Goal: Task Accomplishment & Management: Complete application form

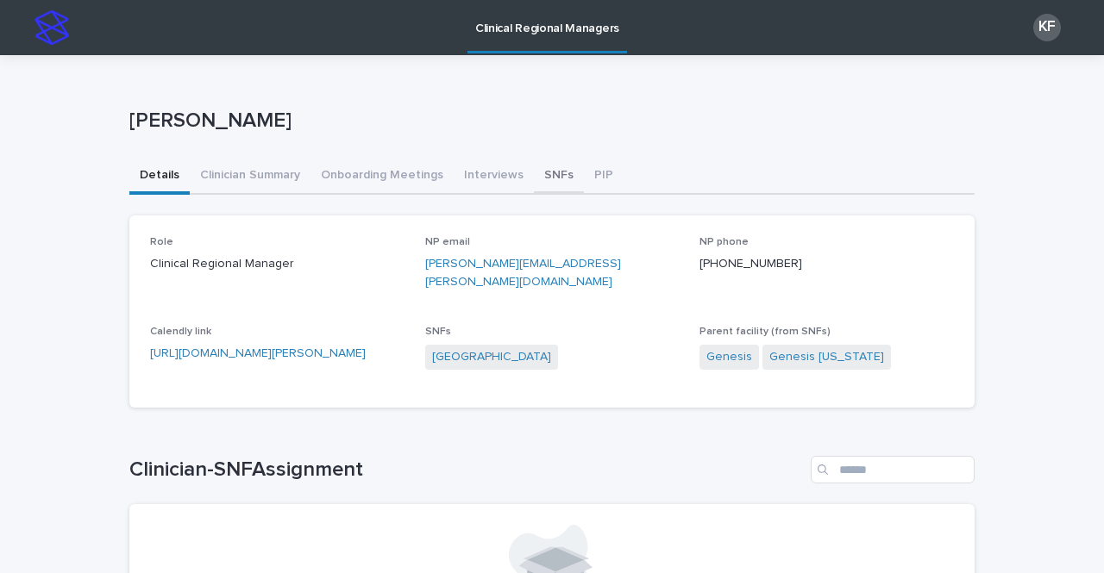
click at [542, 175] on button "SNFs" at bounding box center [559, 177] width 50 height 36
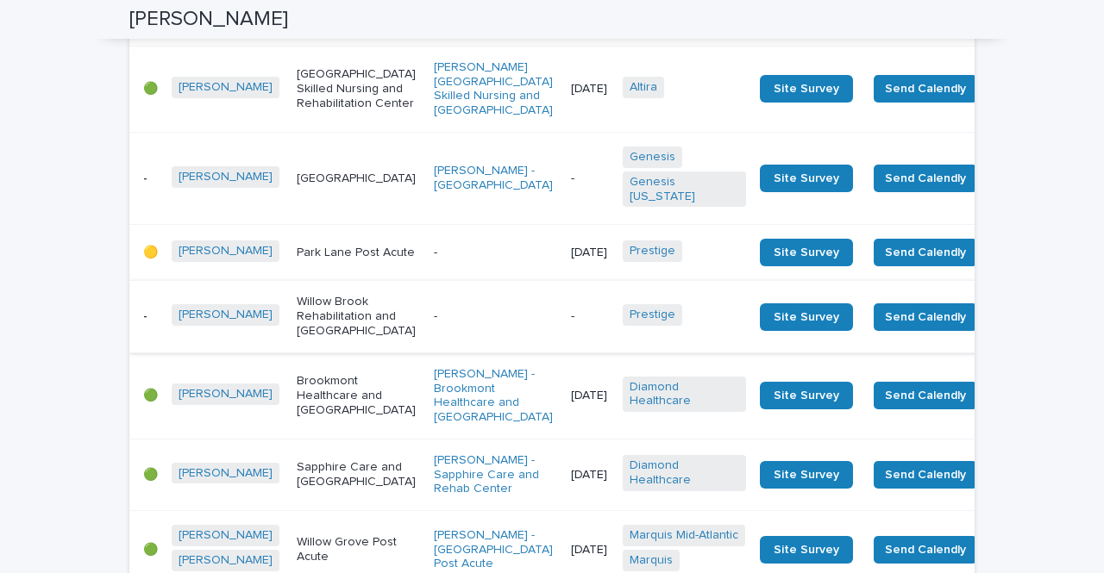
scroll to position [690, 0]
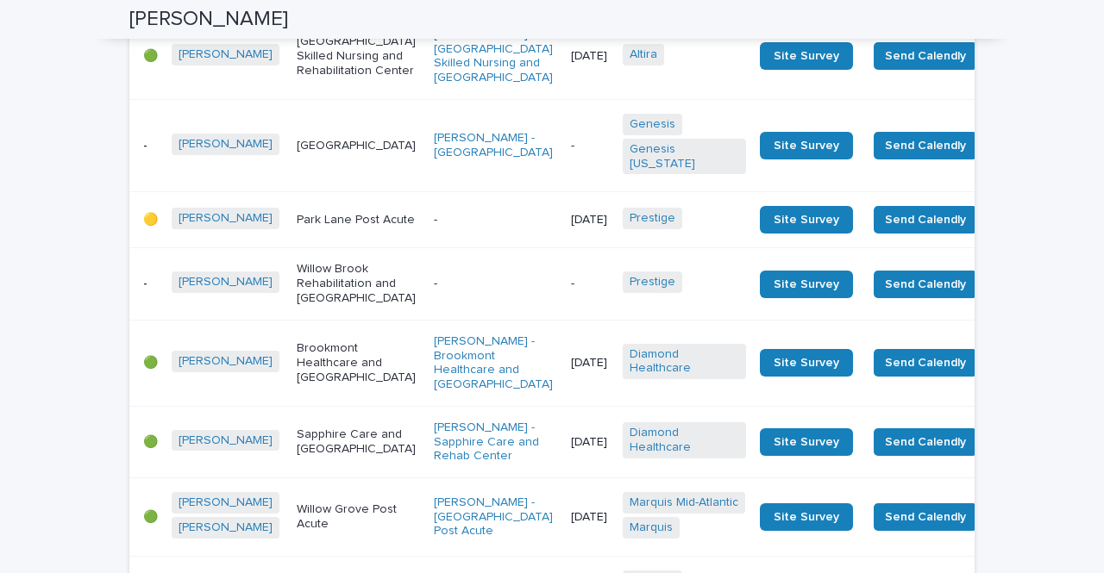
click at [564, 316] on td "-" at bounding box center [590, 284] width 52 height 72
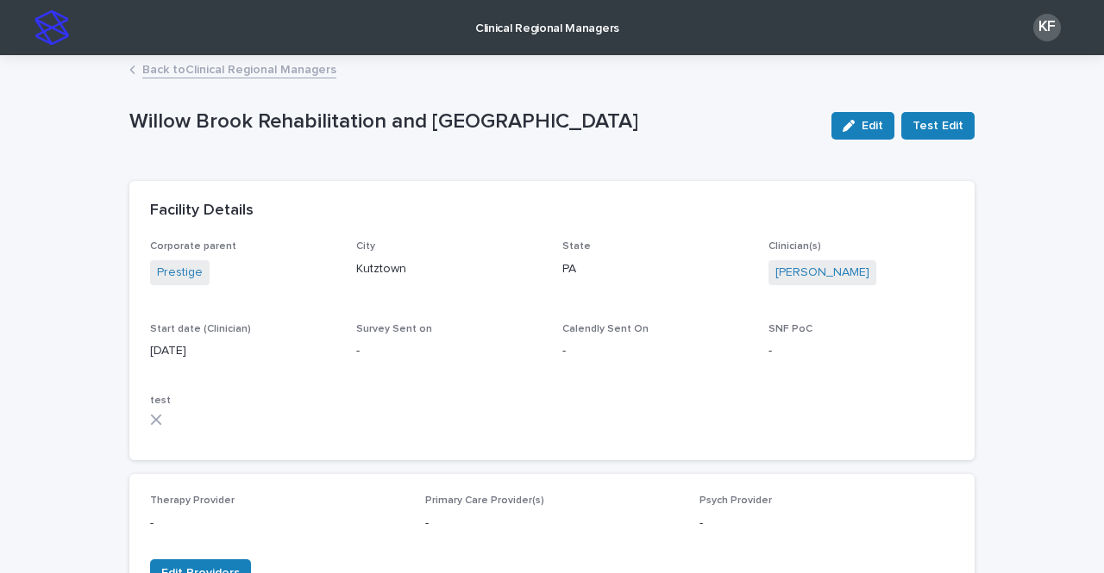
scroll to position [690, 0]
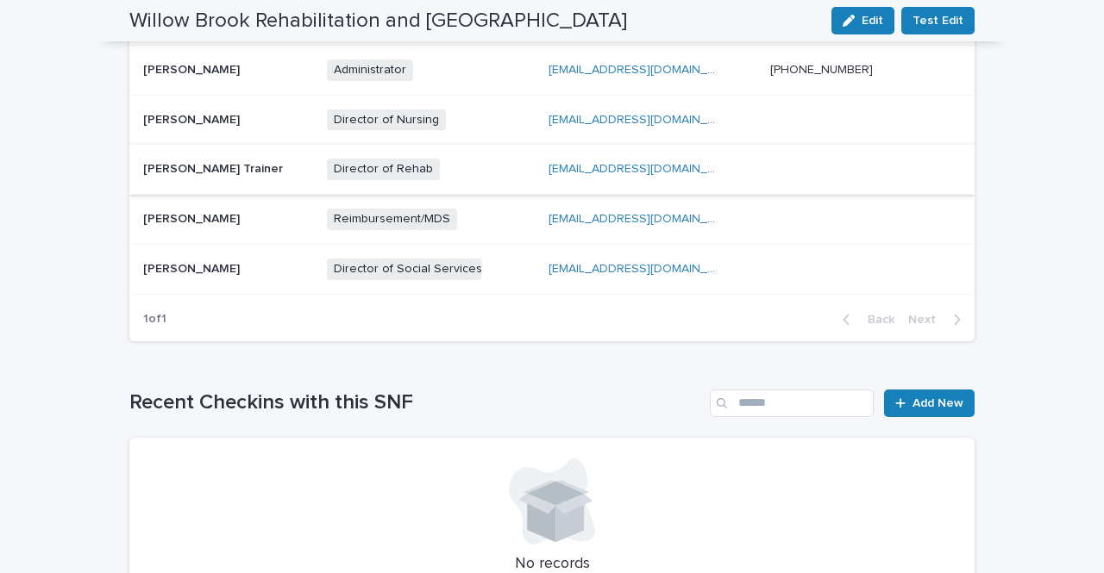
click at [601, 169] on link "sup.willowbrook@tendertouch.com" at bounding box center [645, 169] width 195 height 12
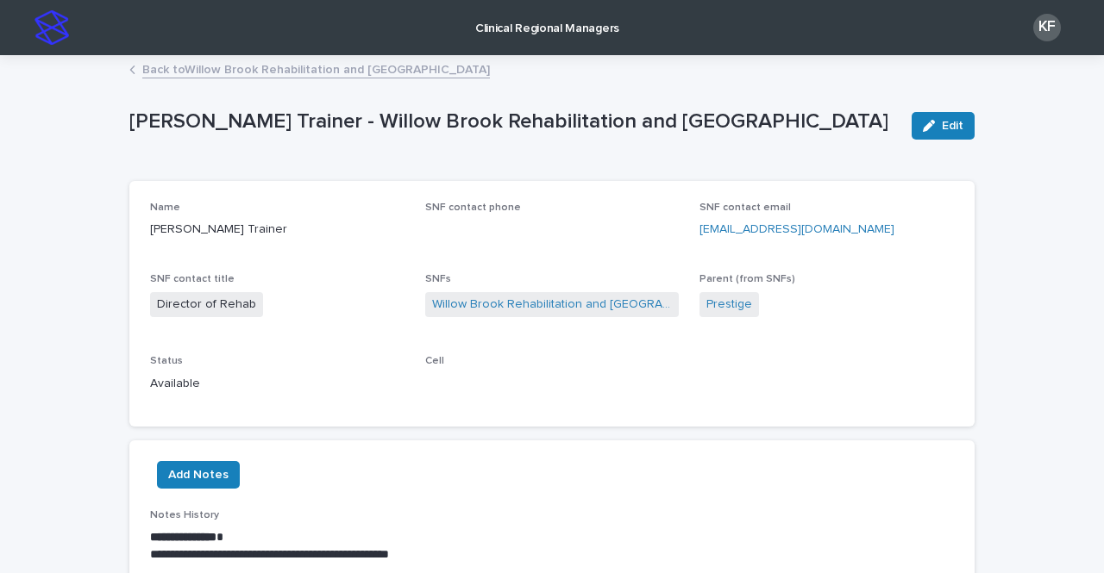
drag, startPoint x: 885, startPoint y: 223, endPoint x: 689, endPoint y: 235, distance: 196.9
click at [689, 235] on div "Name Andria Trainer SNF contact phone SNF contact email sup.willowbrook@tendert…" at bounding box center [552, 304] width 804 height 205
copy link "sup.willowbrook@tendertouch.com"
click at [210, 71] on link "Back to Willow Brook Rehabilitation and Healthcare Center" at bounding box center [315, 69] width 347 height 20
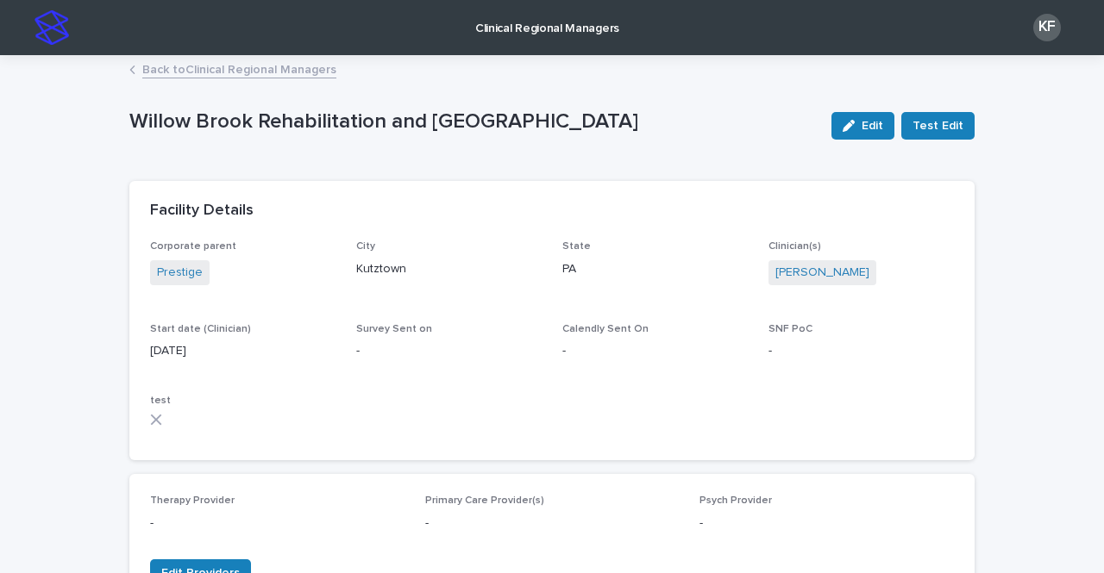
click at [541, 23] on p "Clinical Regional Managers" at bounding box center [547, 18] width 144 height 36
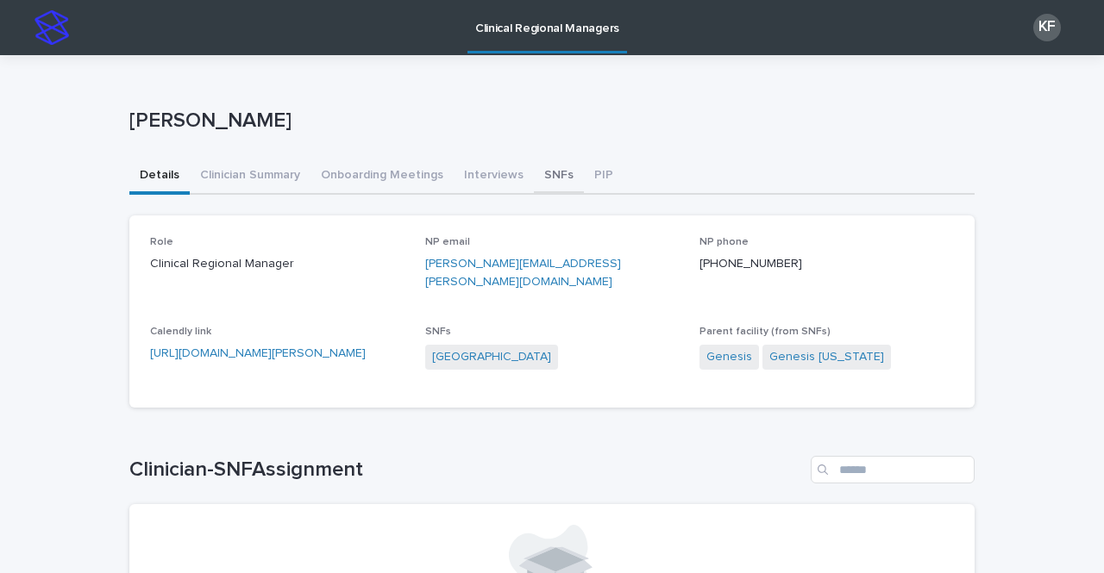
click at [537, 181] on button "SNFs" at bounding box center [559, 177] width 50 height 36
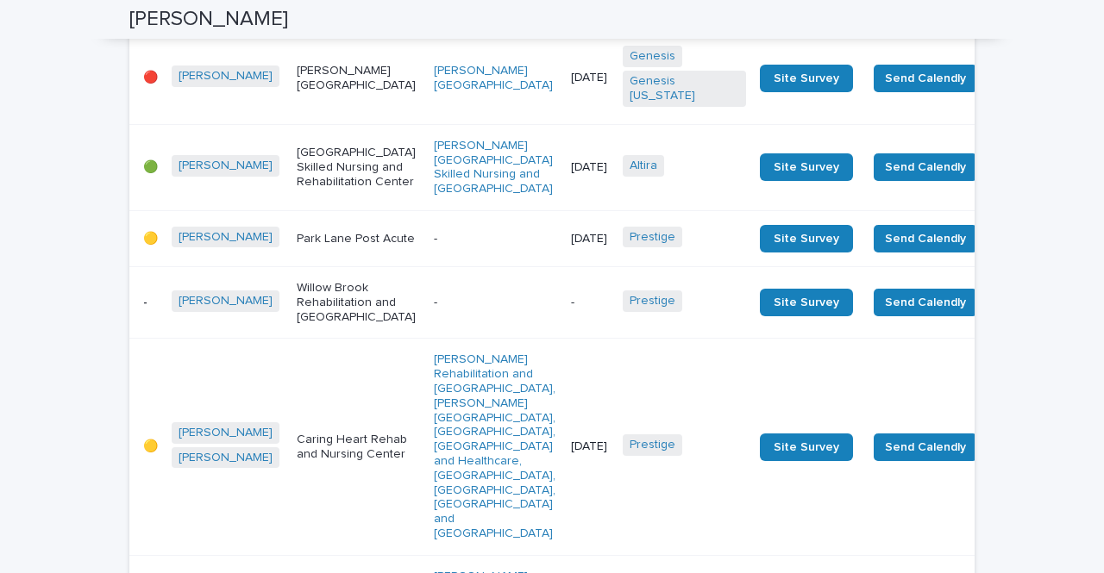
scroll to position [3518, 0]
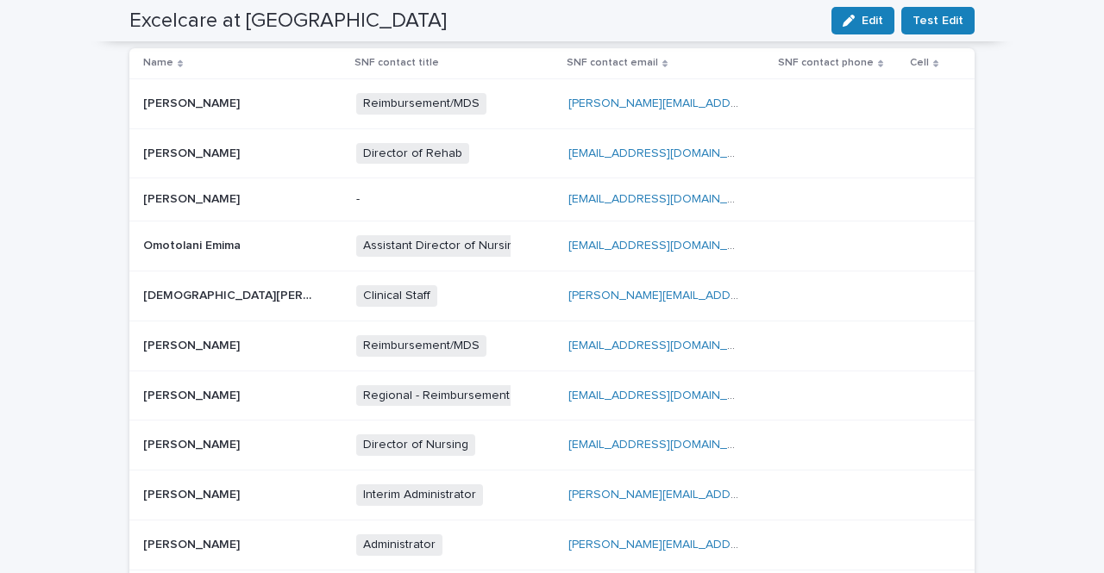
scroll to position [629, 0]
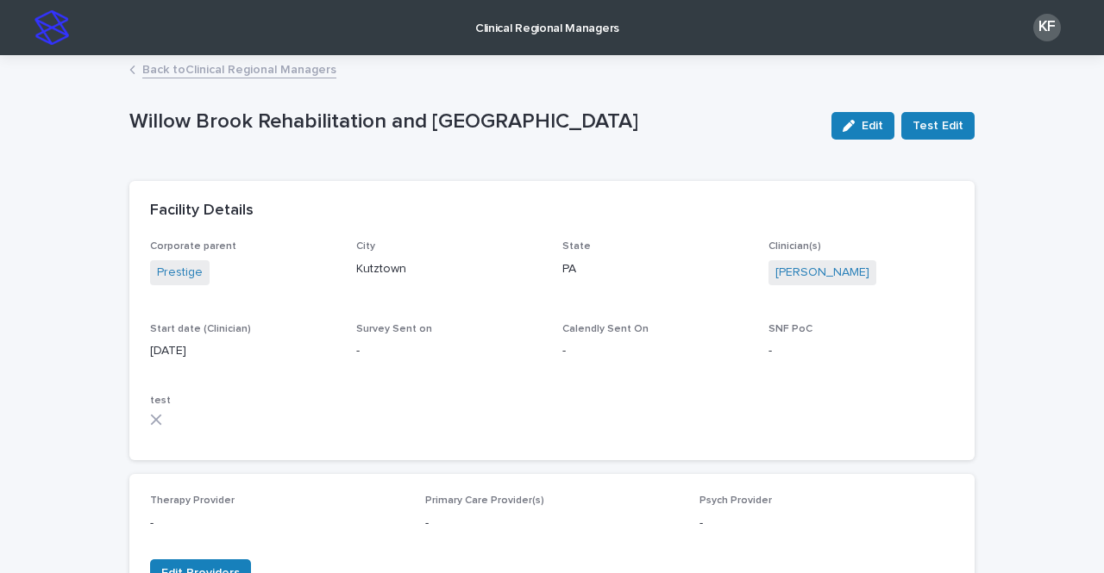
click at [525, 28] on p "Clinical Regional Managers" at bounding box center [547, 18] width 144 height 36
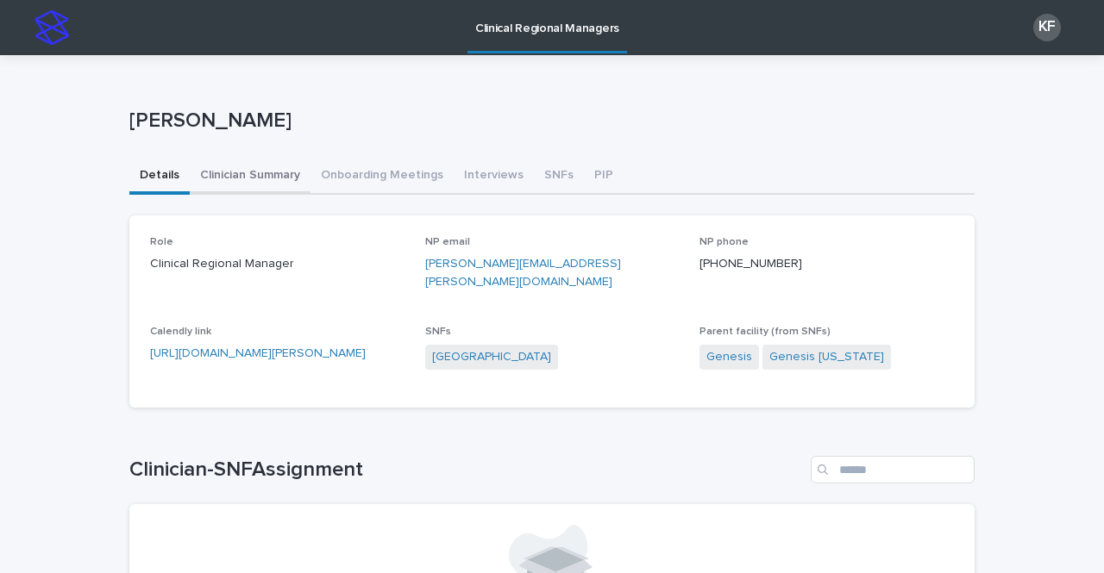
click at [244, 181] on button "Clinician Summary" at bounding box center [250, 177] width 121 height 36
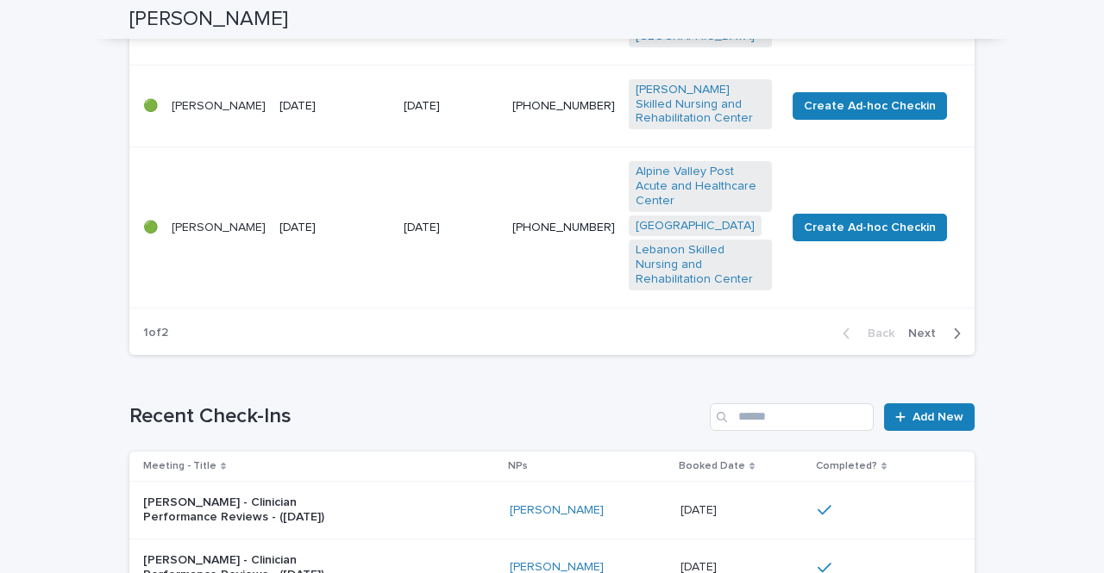
scroll to position [1207, 0]
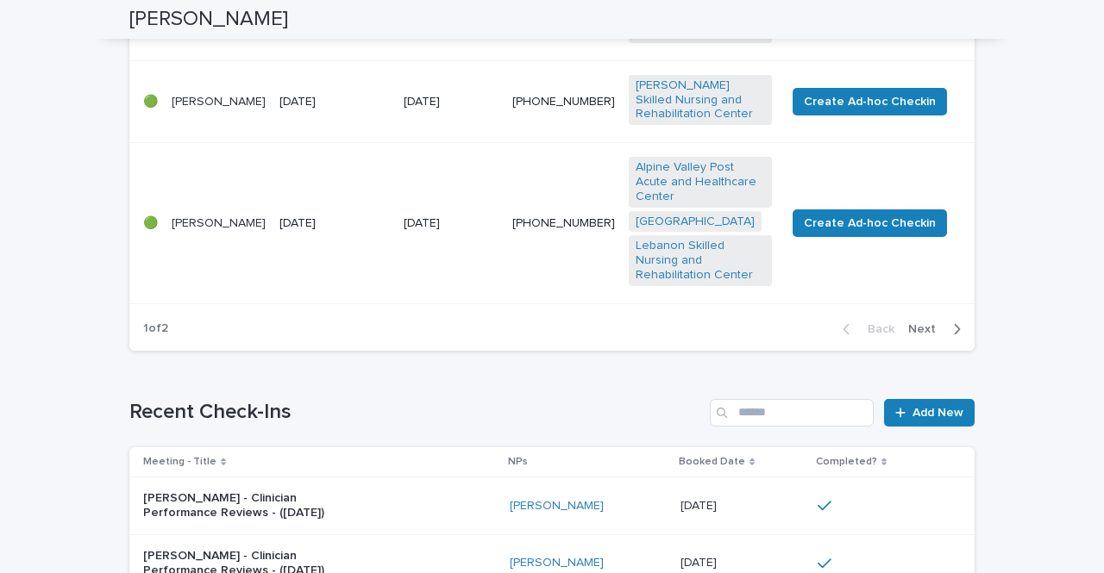
click at [914, 323] on span "Next" at bounding box center [927, 329] width 38 height 12
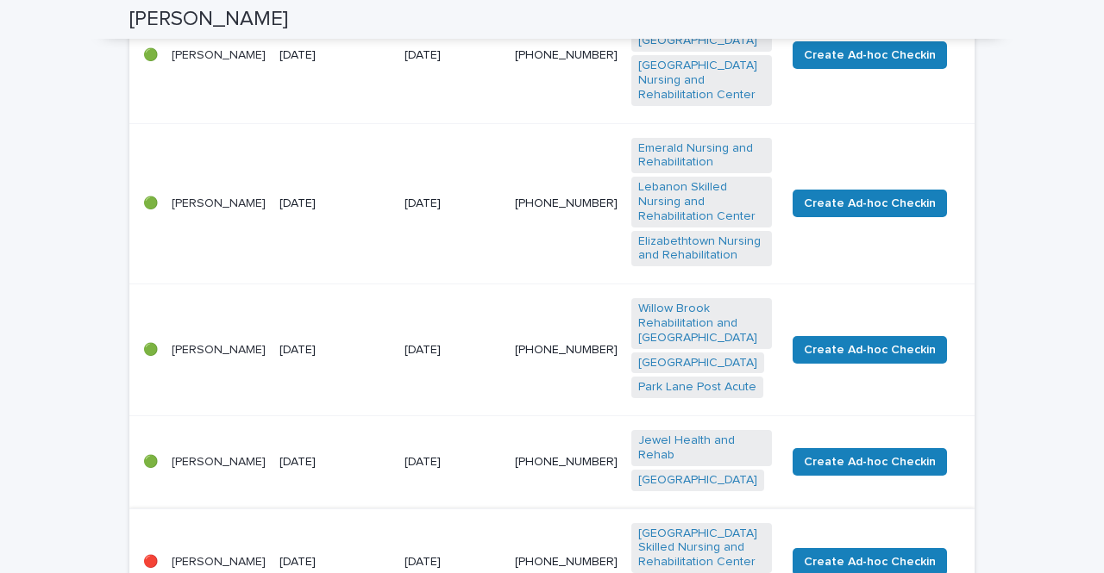
scroll to position [570, 0]
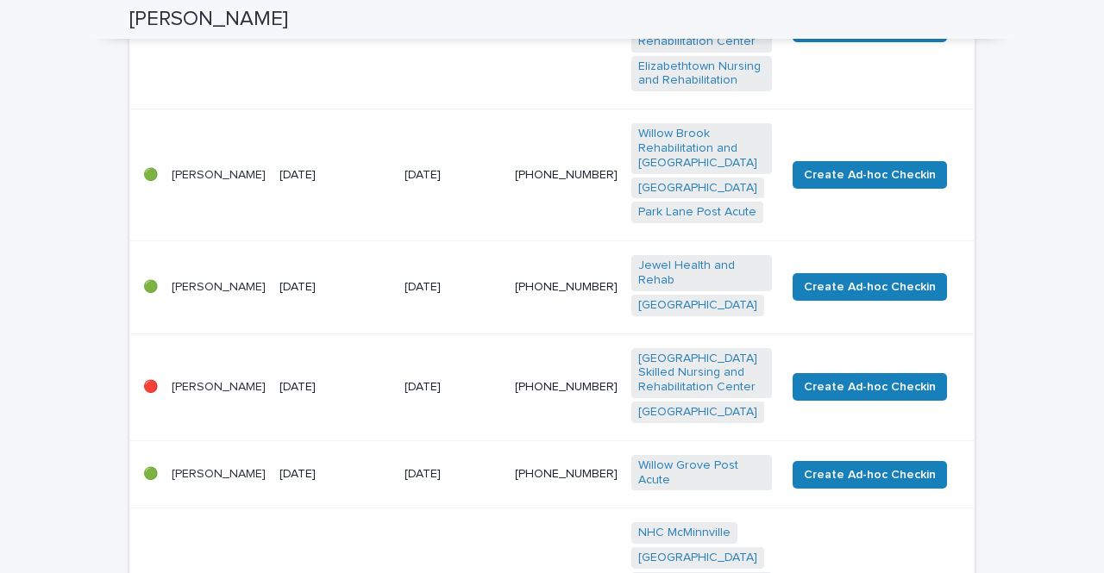
click at [397, 360] on td "13 August 2025" at bounding box center [334, 387] width 125 height 107
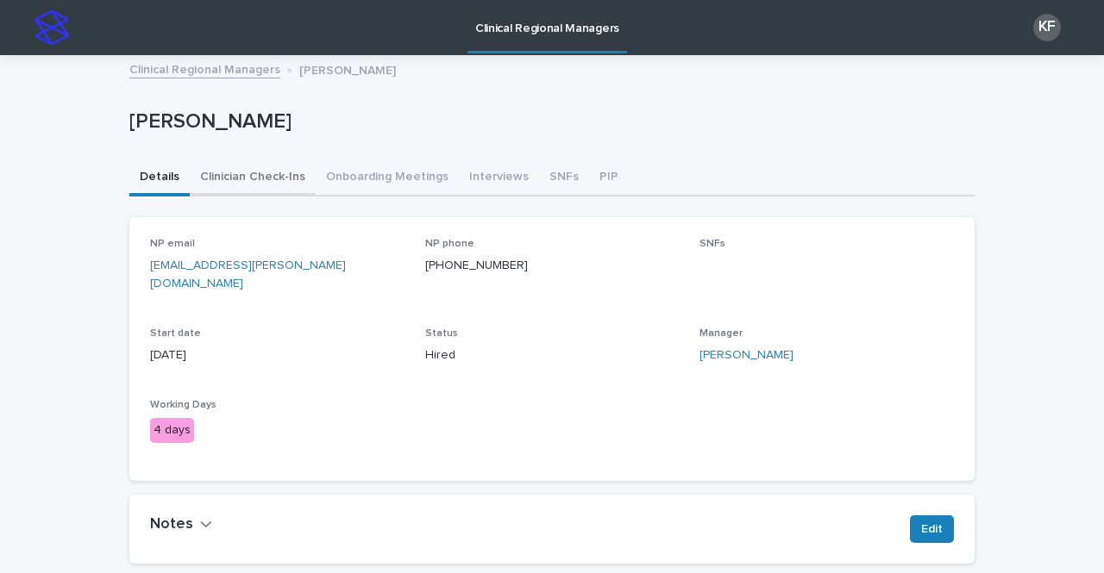
click at [260, 173] on button "Clinician Check-Ins" at bounding box center [253, 178] width 126 height 36
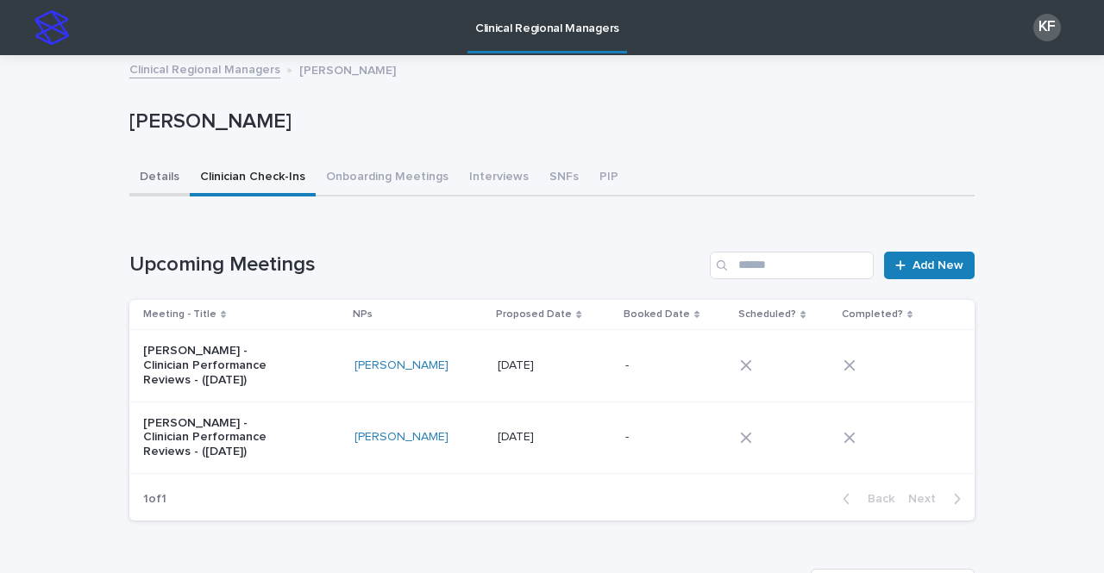
click at [149, 177] on button "Details" at bounding box center [159, 178] width 60 height 36
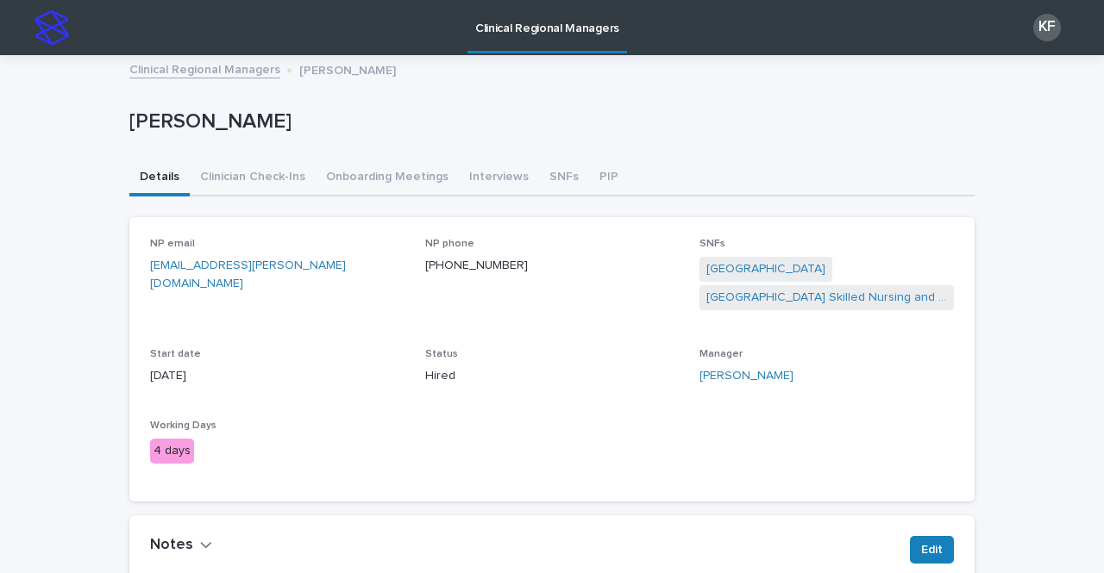
click at [182, 68] on link "Clinical Regional Managers" at bounding box center [204, 69] width 151 height 20
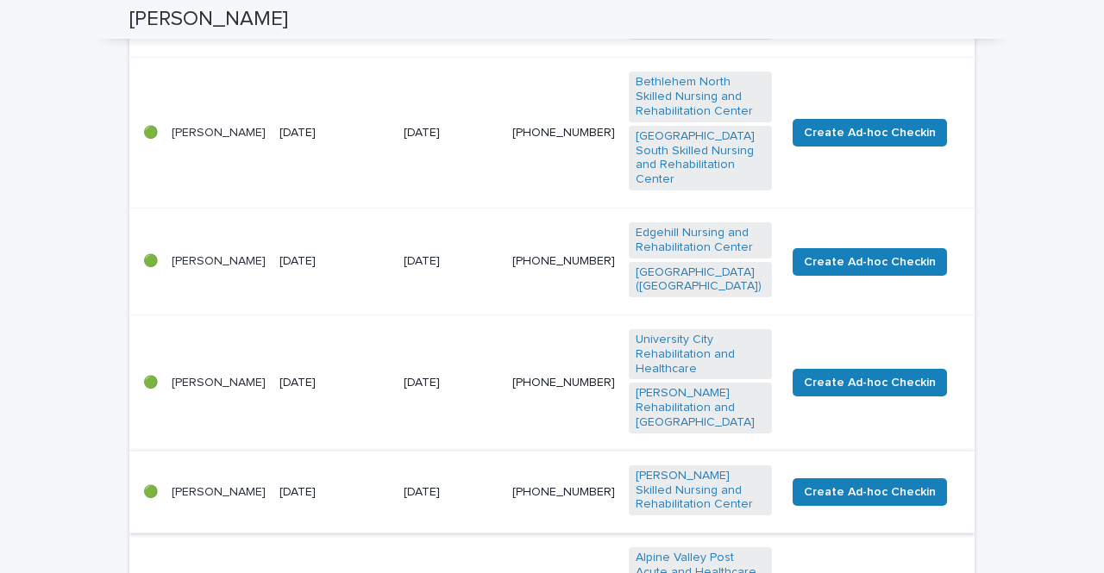
scroll to position [948, 0]
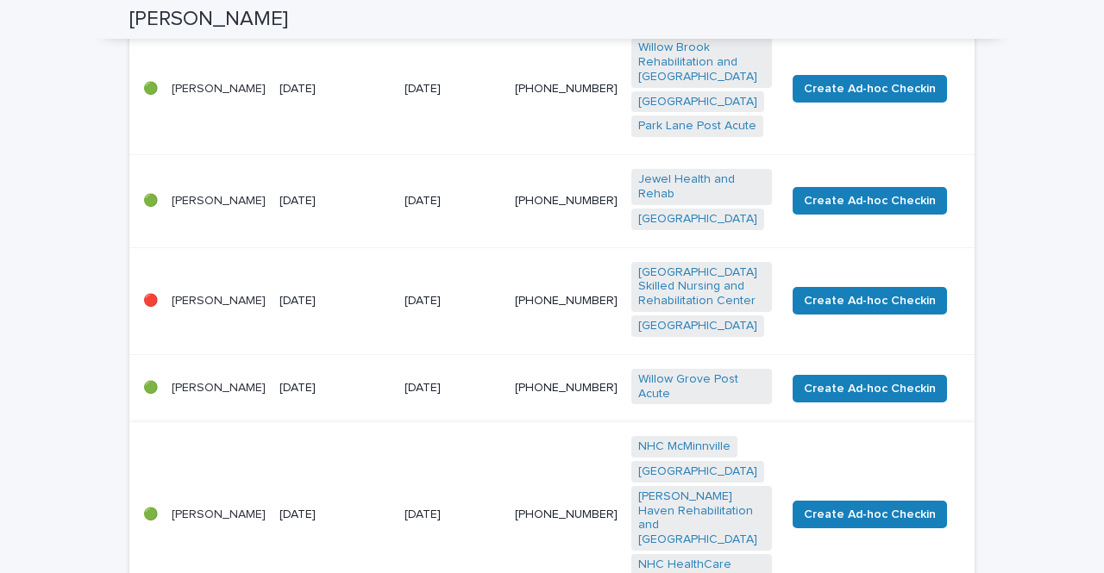
scroll to position [656, 0]
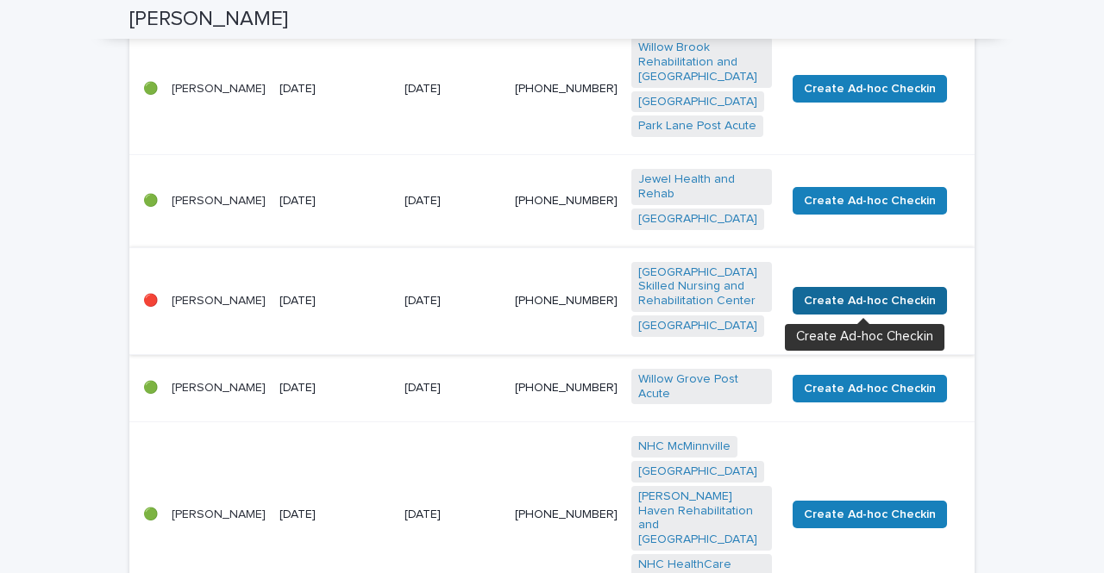
click at [877, 302] on span "Create Ad-hoc Checkin" at bounding box center [870, 300] width 132 height 17
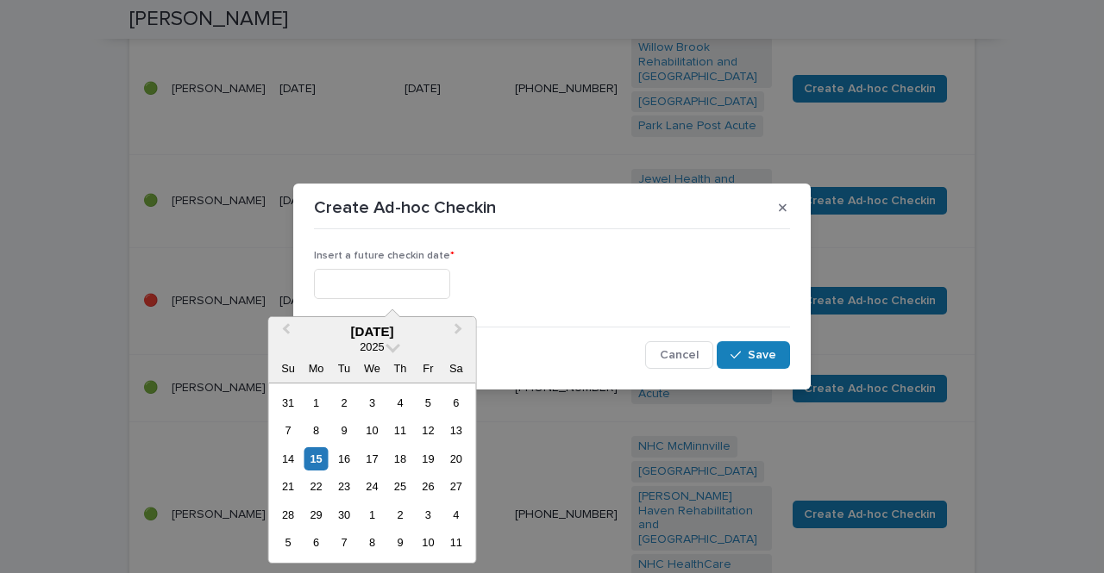
drag, startPoint x: 402, startPoint y: 285, endPoint x: 420, endPoint y: 300, distance: 23.8
click at [403, 285] on input "text" at bounding box center [382, 284] width 136 height 30
click at [435, 459] on div "19" at bounding box center [427, 458] width 23 height 23
type input "**********"
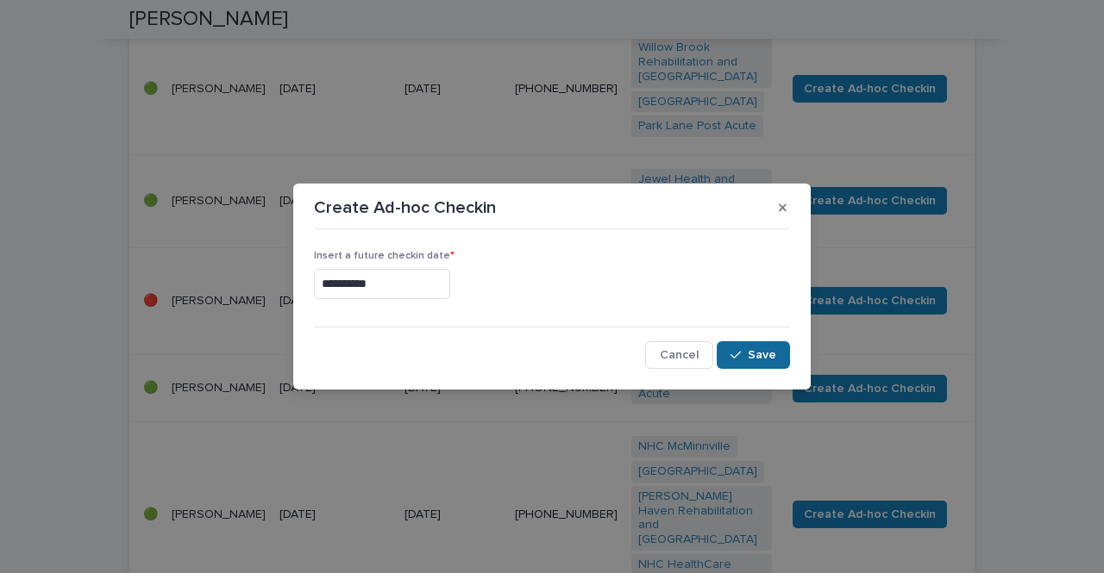
click at [766, 357] on span "Save" at bounding box center [762, 355] width 28 height 12
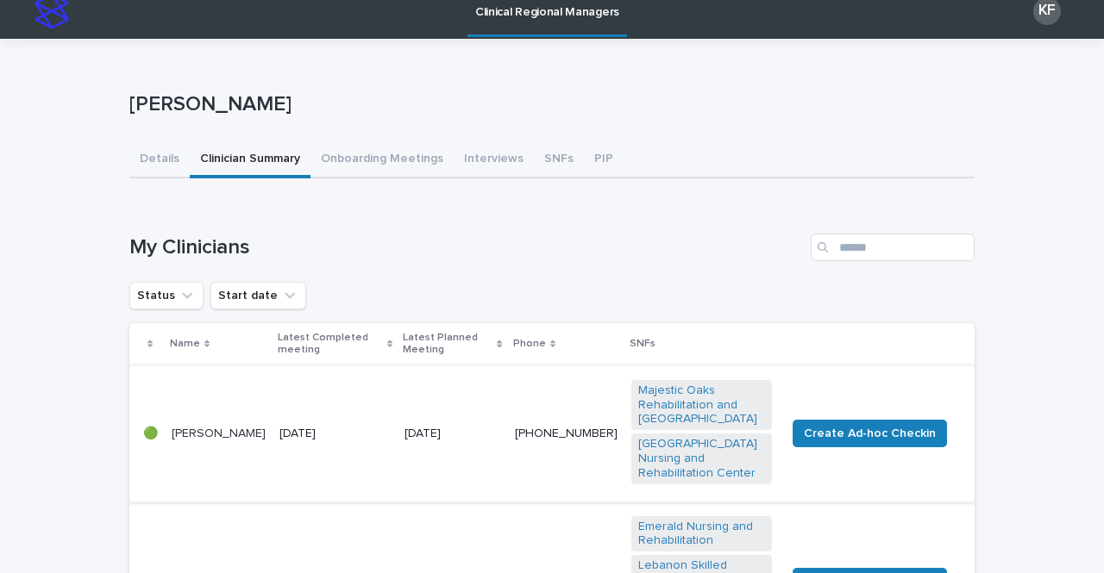
scroll to position [0, 0]
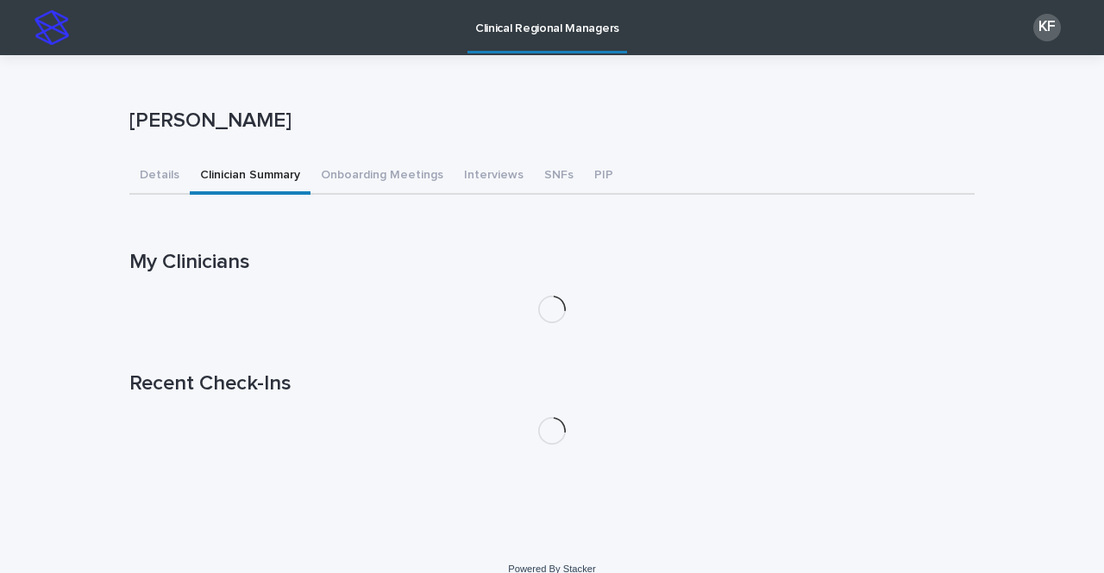
click at [254, 171] on button "Clinician Summary" at bounding box center [250, 177] width 121 height 36
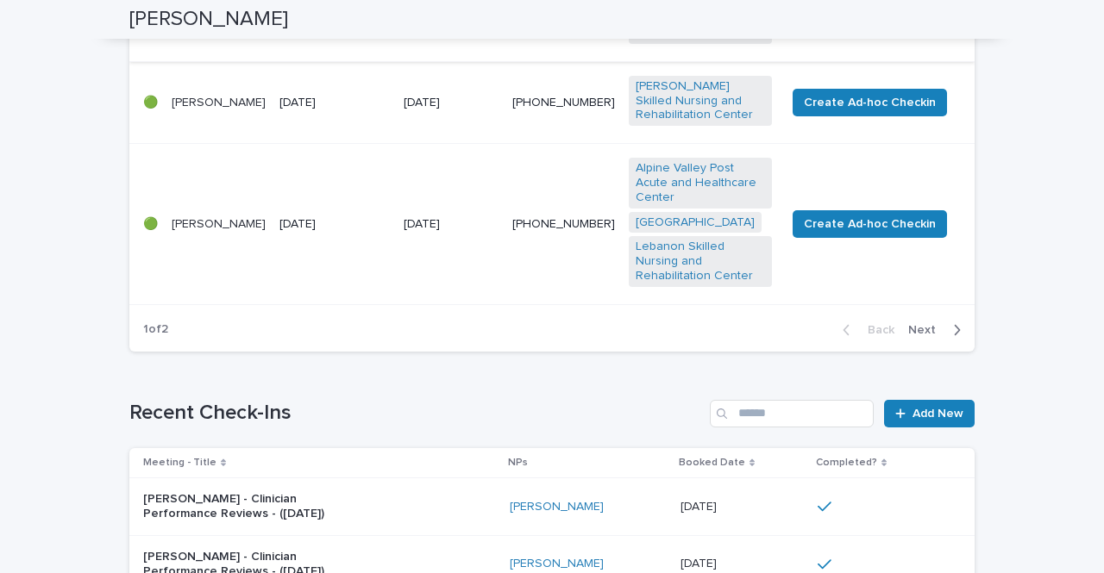
scroll to position [1207, 0]
click at [923, 323] on span "Next" at bounding box center [927, 329] width 38 height 12
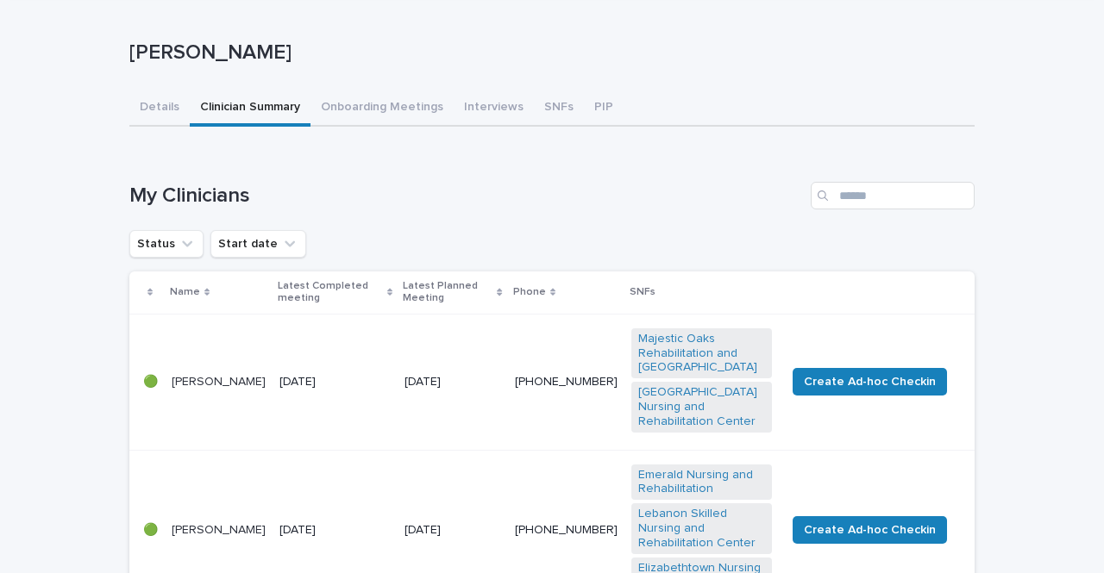
scroll to position [0, 0]
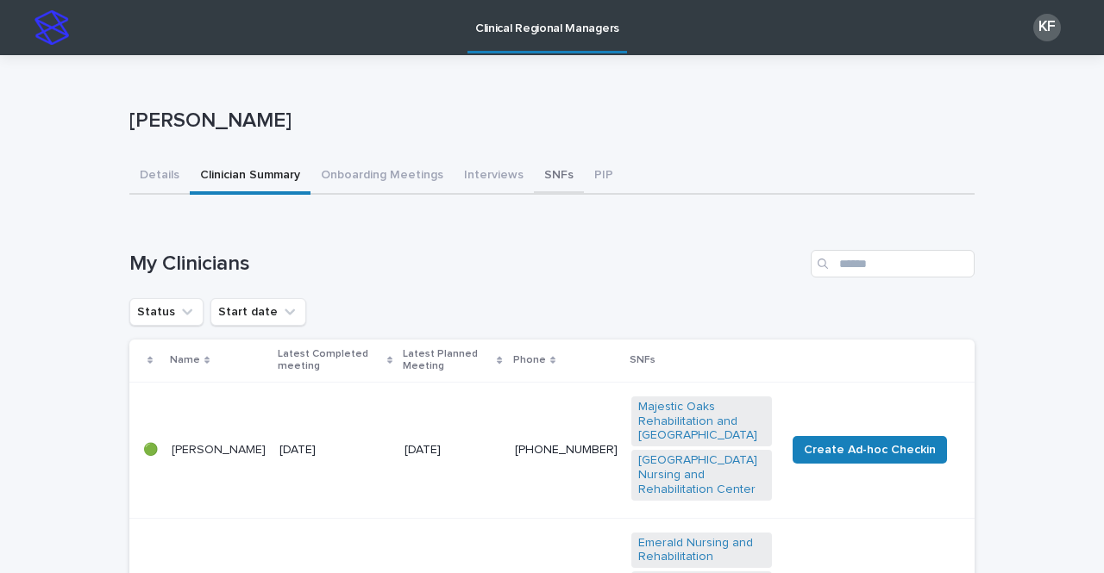
click at [536, 182] on button "SNFs" at bounding box center [559, 177] width 50 height 36
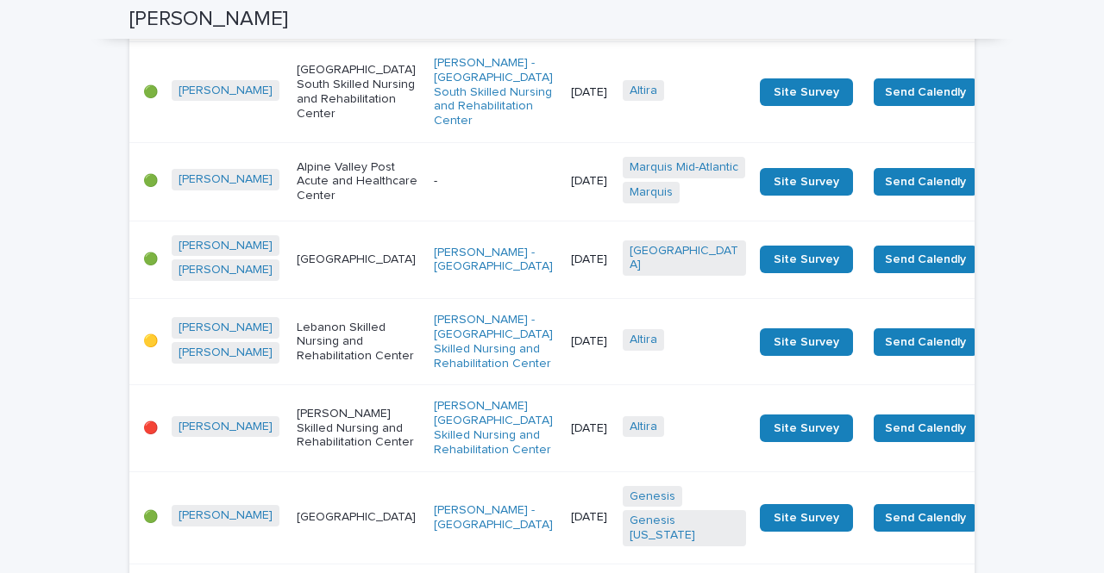
scroll to position [1983, 0]
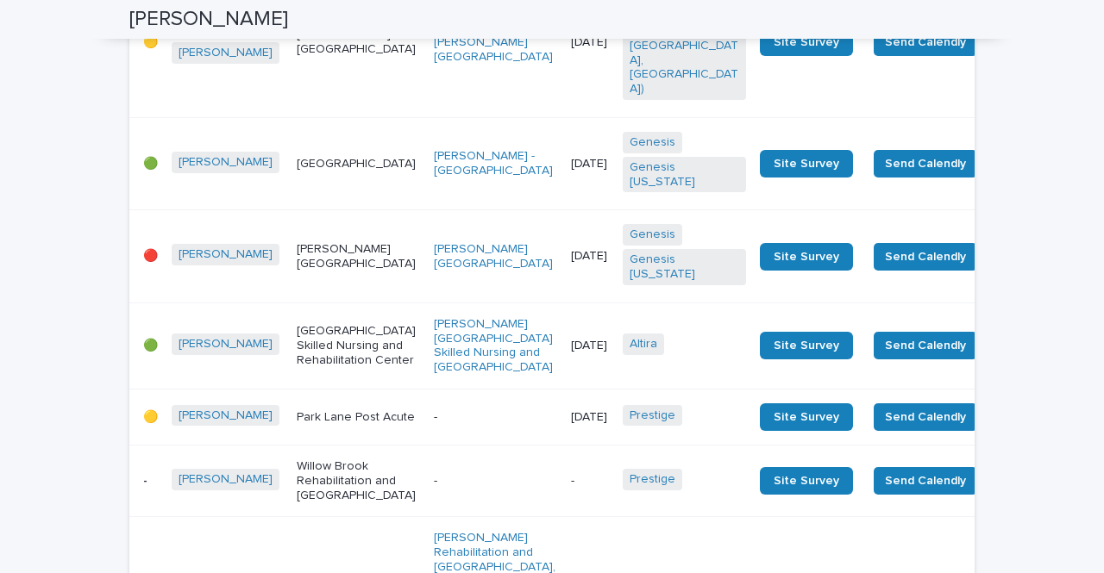
scroll to position [3535, 0]
